Goal: Contribute content

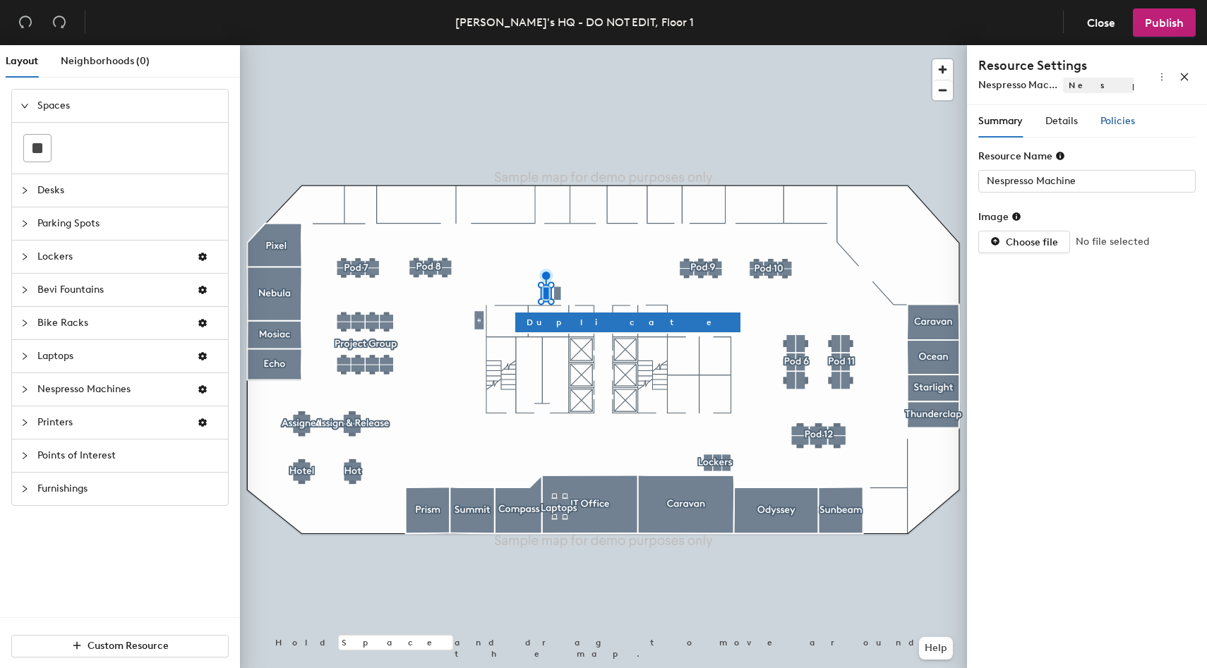
click at [1117, 119] on span "Policies" at bounding box center [1117, 121] width 35 height 12
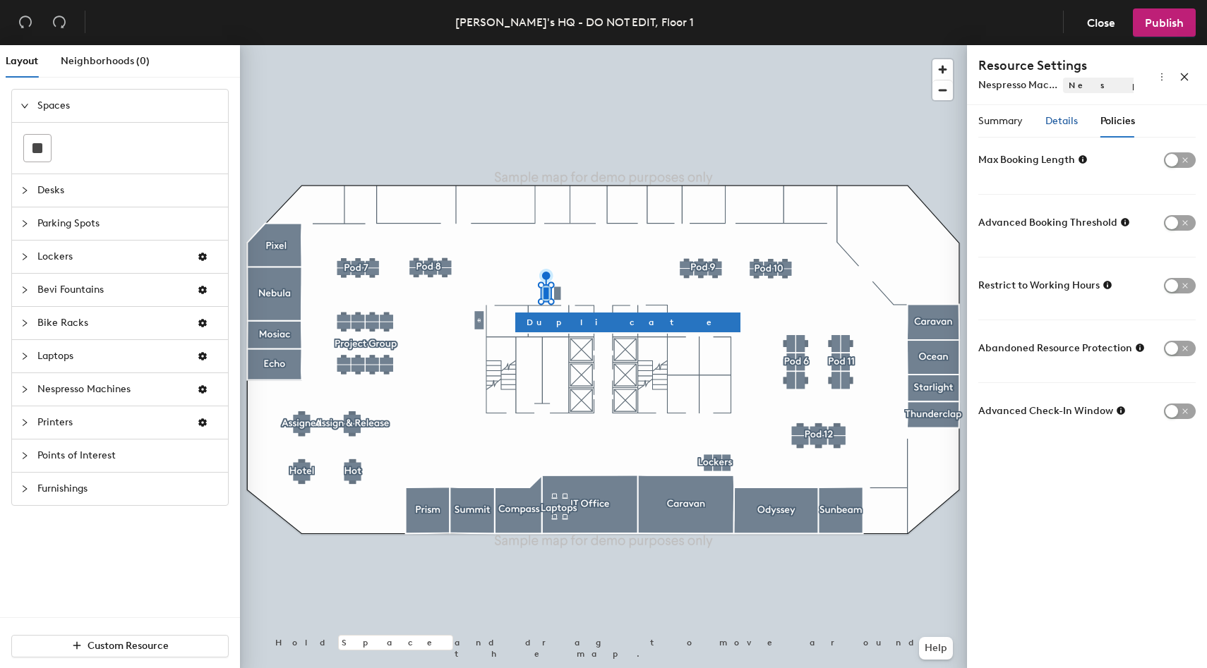
click at [1069, 121] on span "Details" at bounding box center [1061, 121] width 32 height 12
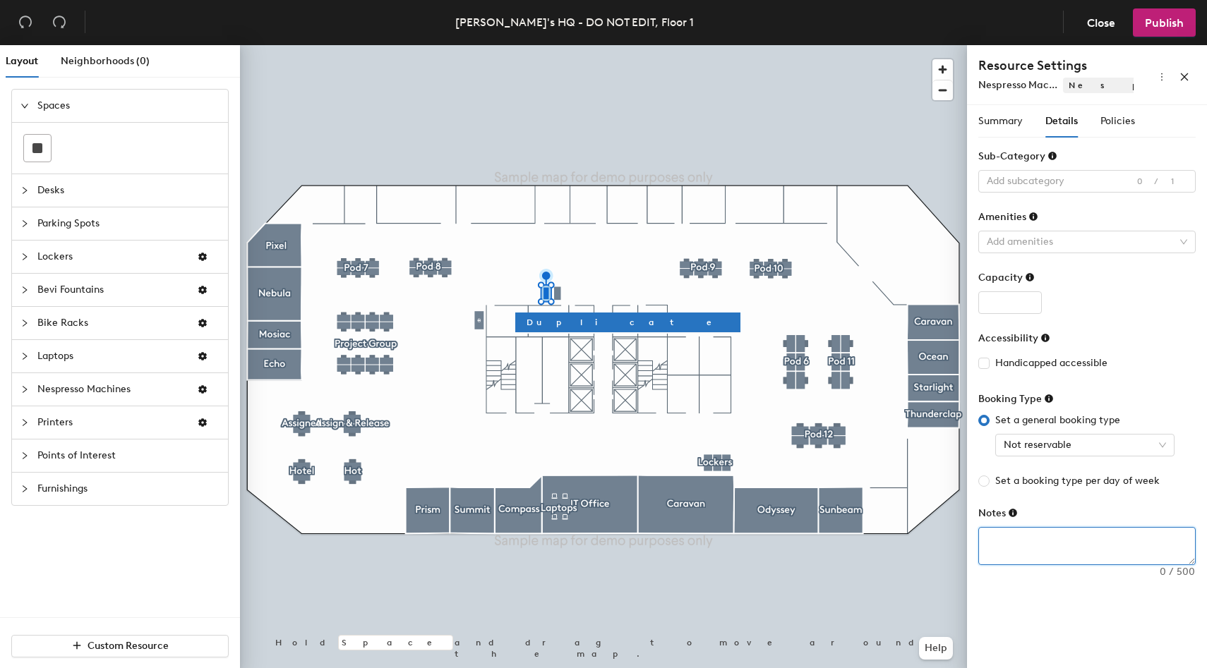
click at [1048, 538] on textarea at bounding box center [1087, 546] width 216 height 37
paste textarea "This coffee machine is the Nespresso Vertuo model. Pods can be found to the rig…"
type textarea "This coffee machine is the Nespresso Vertuo model. Pods can be found to the rig…"
click at [1036, 359] on span "Handicapped accessible" at bounding box center [1050, 364] width 123 height 16
click at [988, 359] on input "Handicapped accessible" at bounding box center [983, 363] width 10 height 10
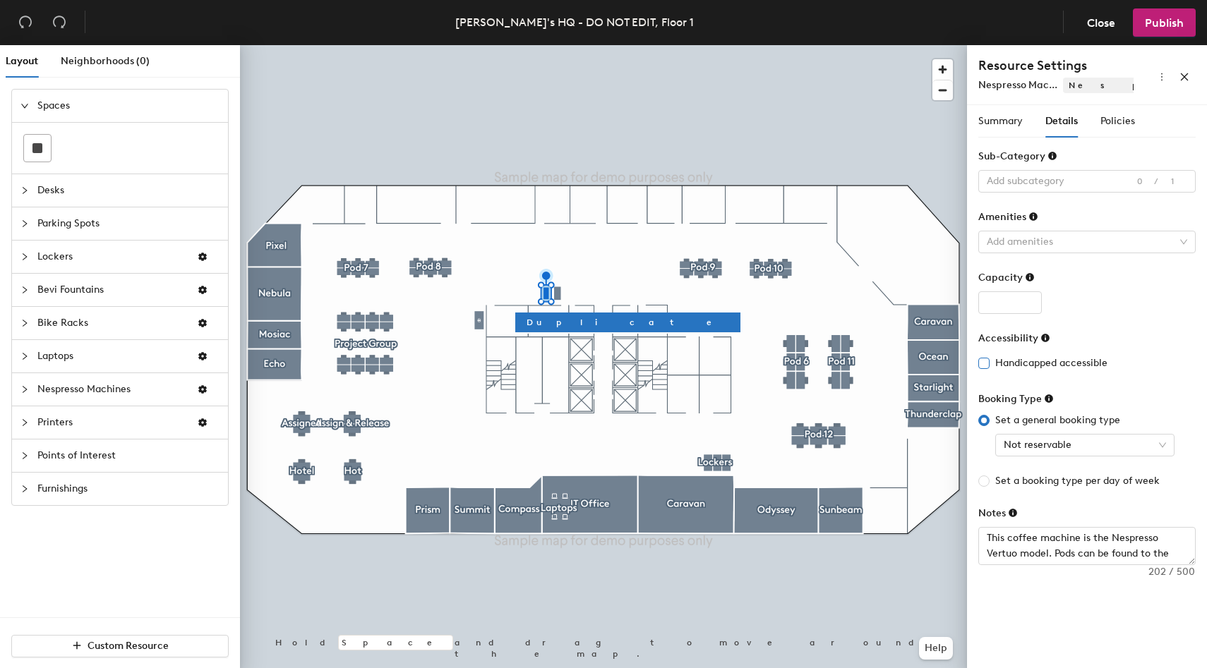
checkbox input "true"
click at [1159, 24] on span "Publish" at bounding box center [1164, 22] width 39 height 13
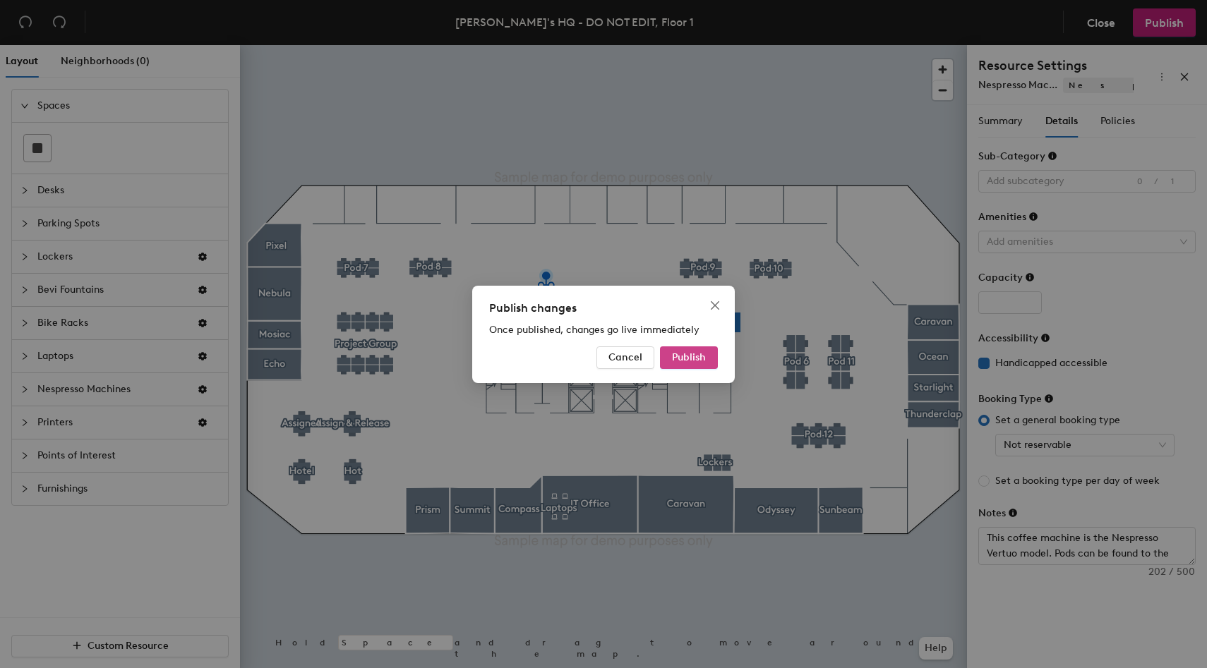
click at [694, 363] on button "Publish" at bounding box center [689, 357] width 58 height 23
